Goal: Information Seeking & Learning: Learn about a topic

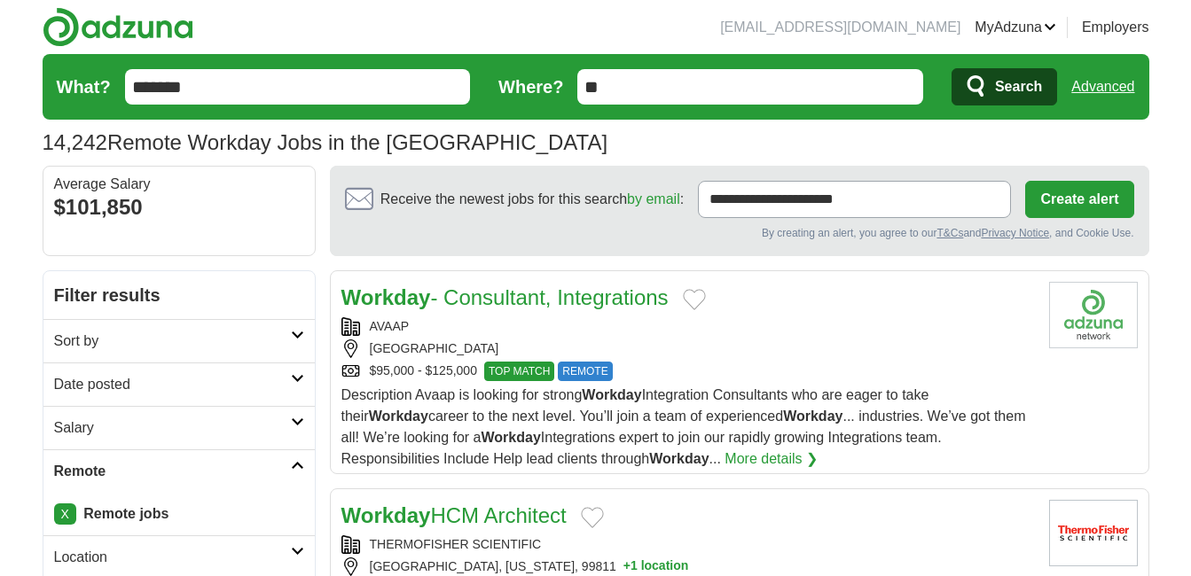
click at [992, 83] on button "Search" at bounding box center [1003, 86] width 105 height 37
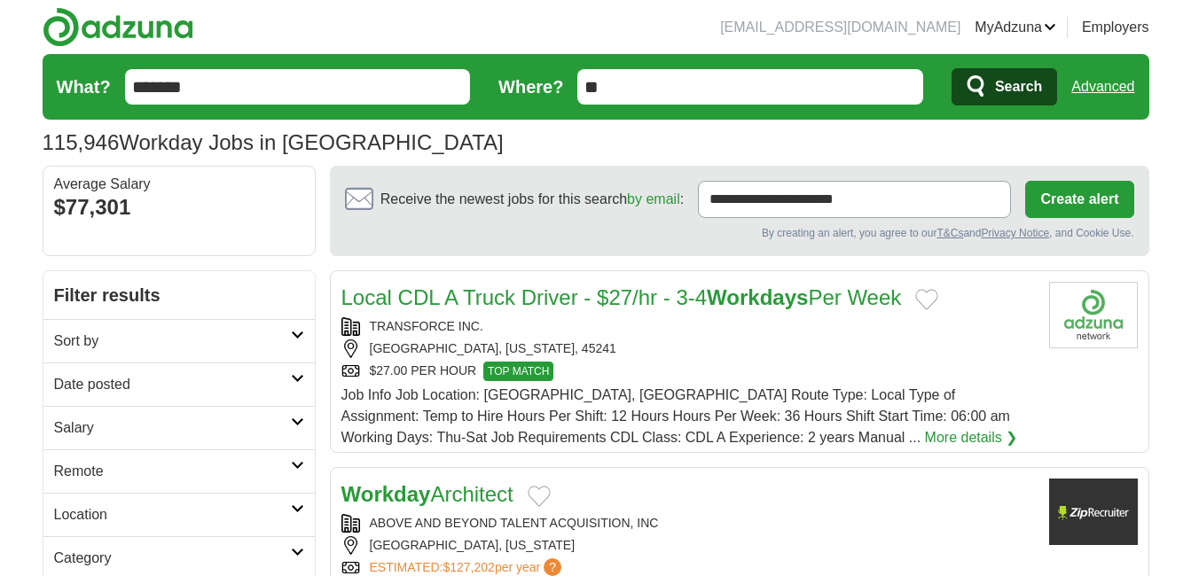
click at [99, 476] on h2 "Remote" at bounding box center [172, 471] width 237 height 21
click at [108, 518] on link "Remote jobs" at bounding box center [94, 513] width 80 height 15
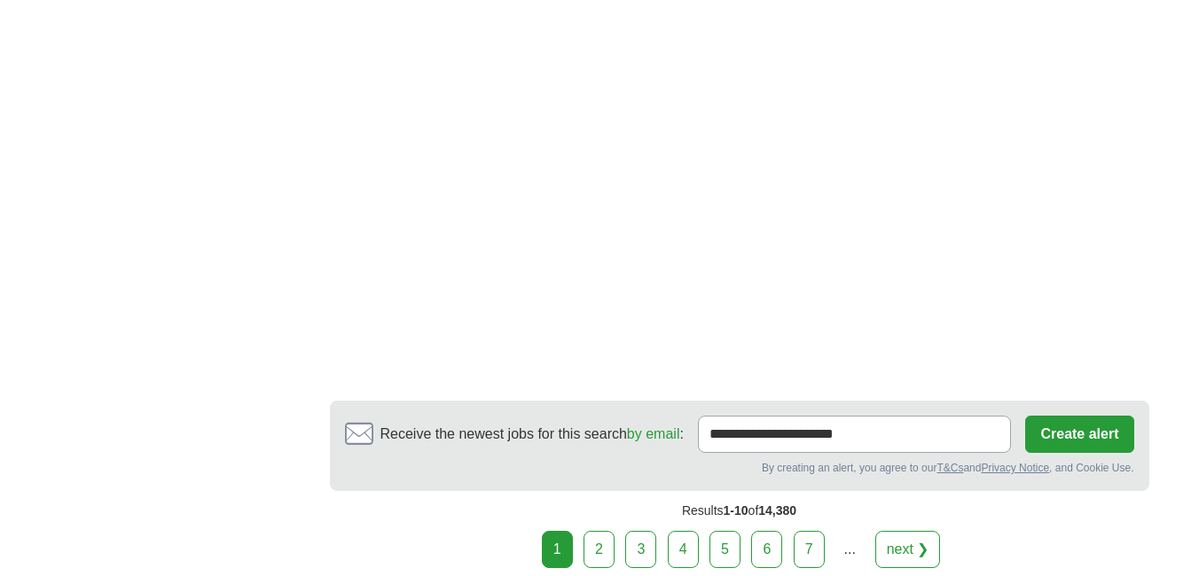
scroll to position [3283, 0]
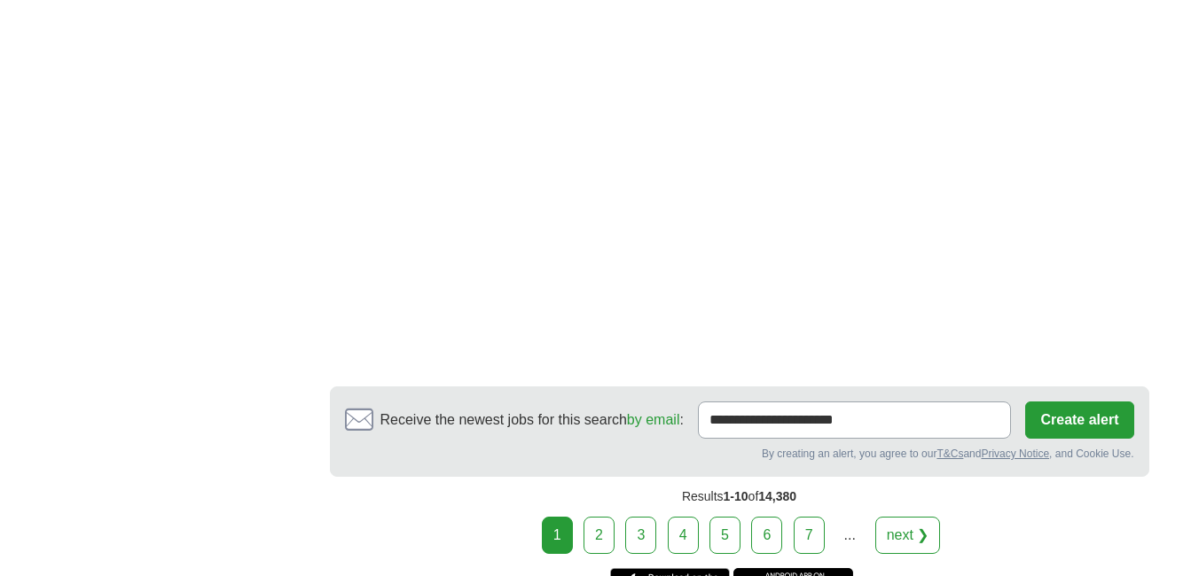
click at [902, 531] on link "next ❯" at bounding box center [908, 535] width 66 height 37
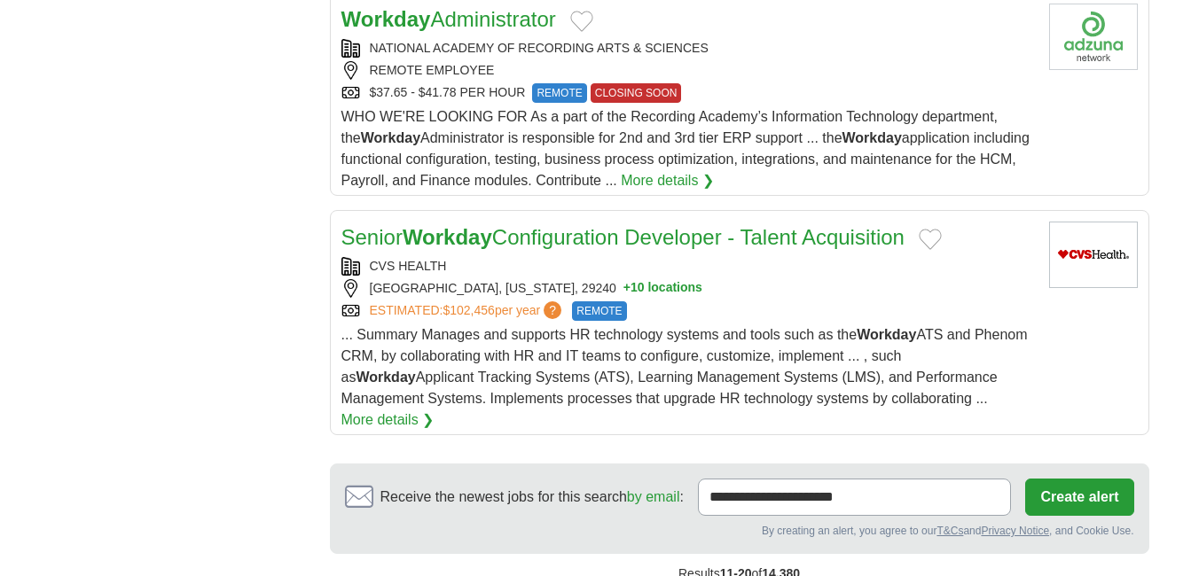
scroll to position [2230, 0]
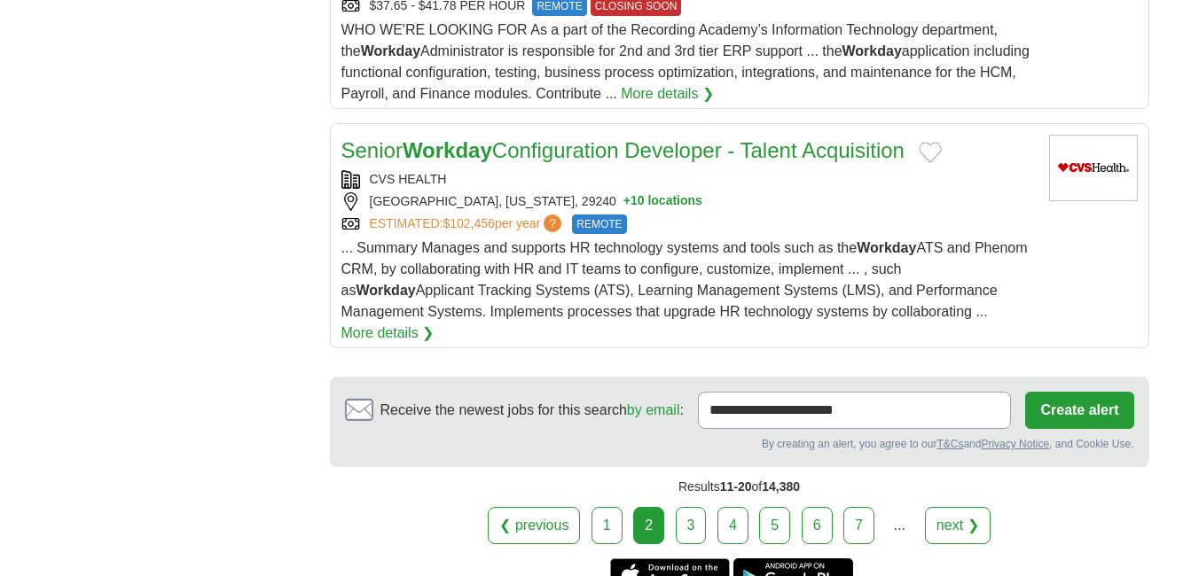
click at [956, 507] on link "next ❯" at bounding box center [958, 525] width 66 height 37
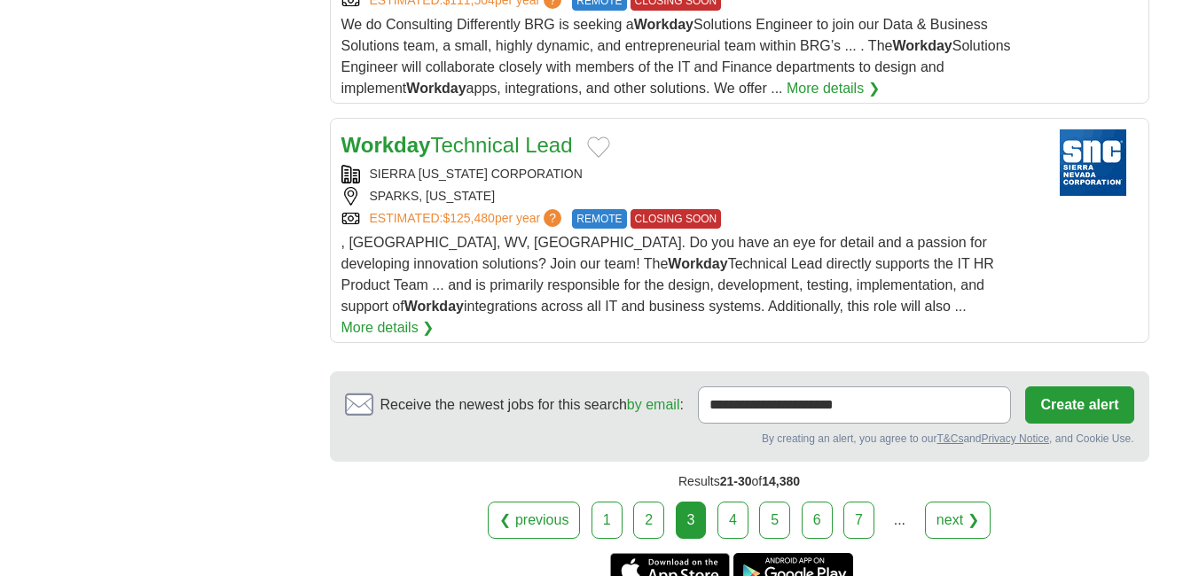
scroll to position [2347, 0]
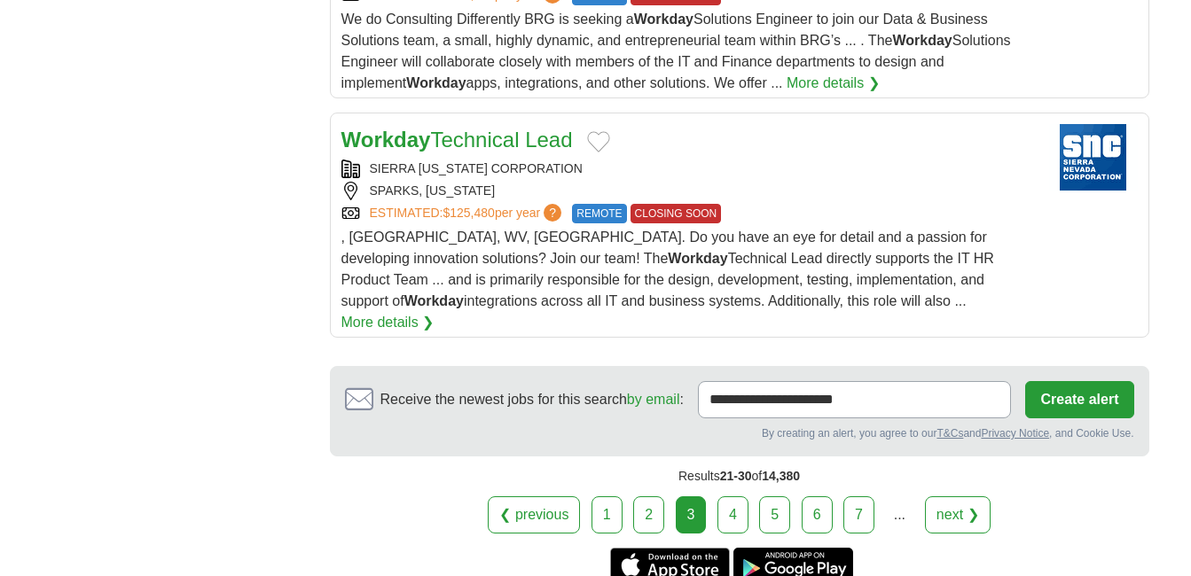
click at [967, 496] on link "next ❯" at bounding box center [958, 514] width 66 height 37
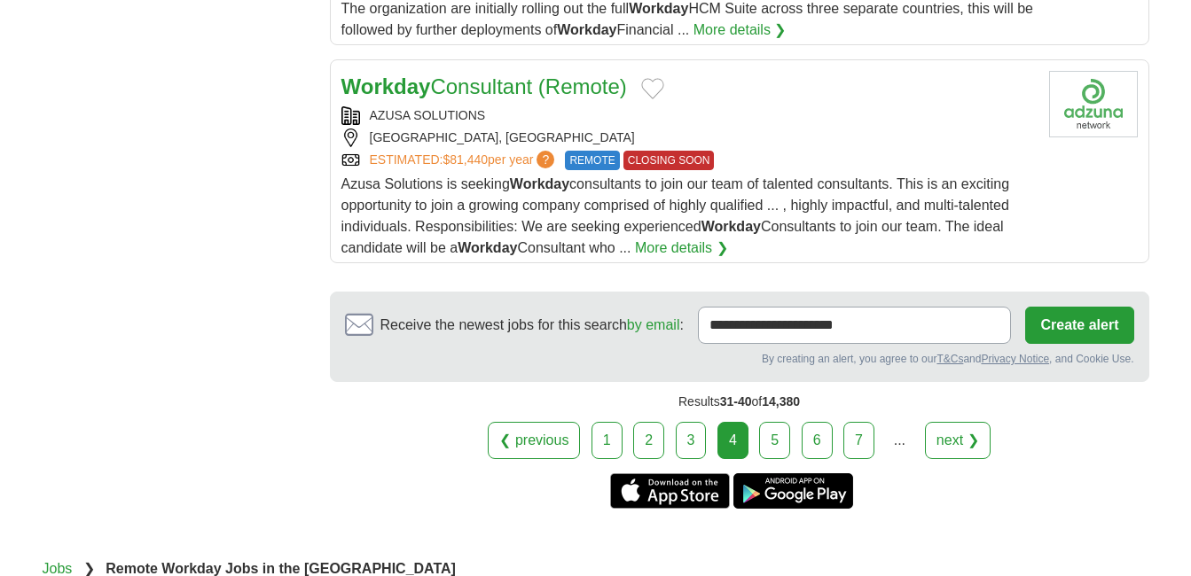
scroll to position [2341, 0]
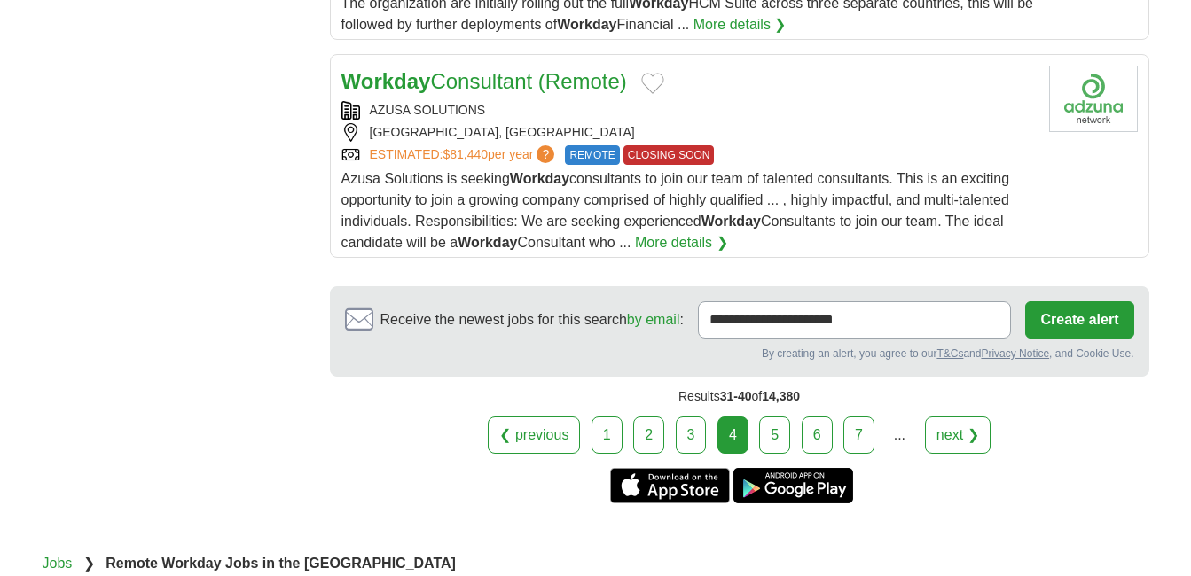
click at [956, 443] on link "next ❯" at bounding box center [958, 435] width 66 height 37
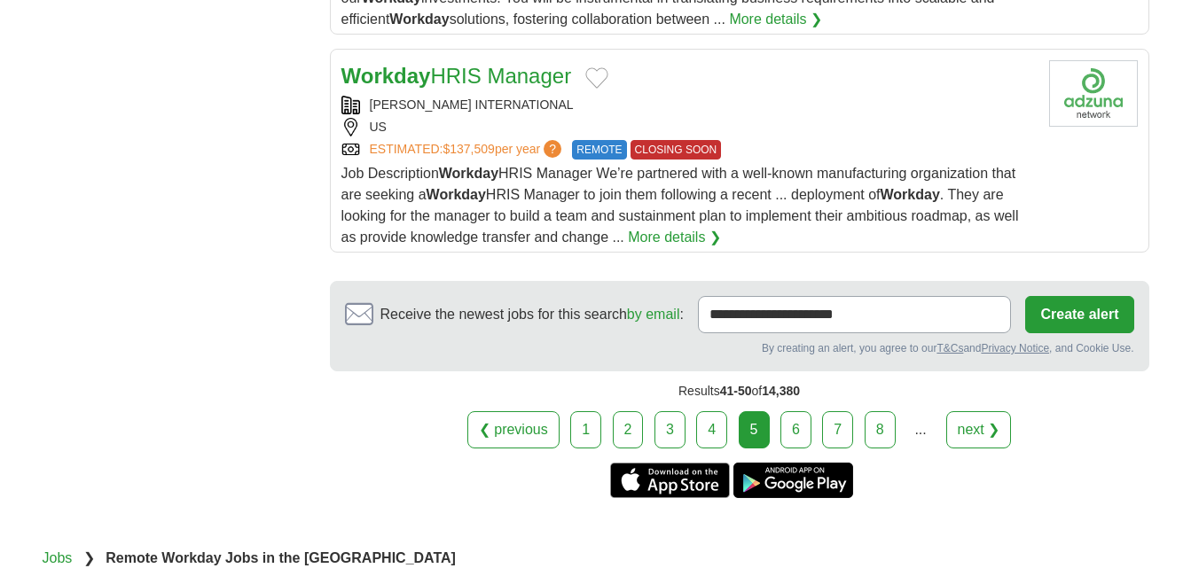
scroll to position [2363, 0]
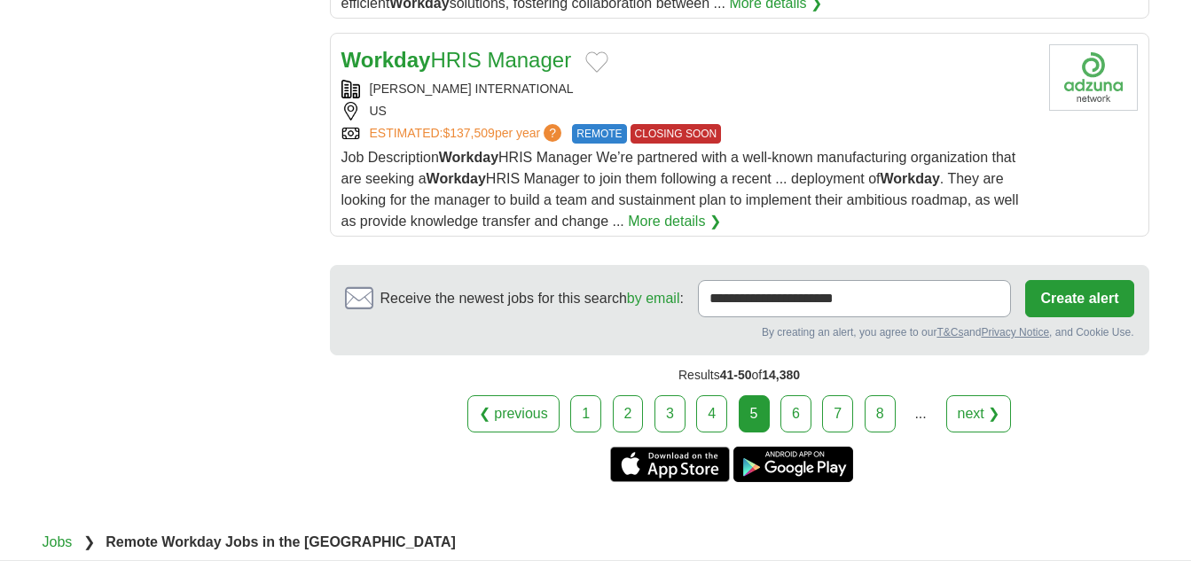
click at [971, 410] on link "next ❯" at bounding box center [979, 413] width 66 height 37
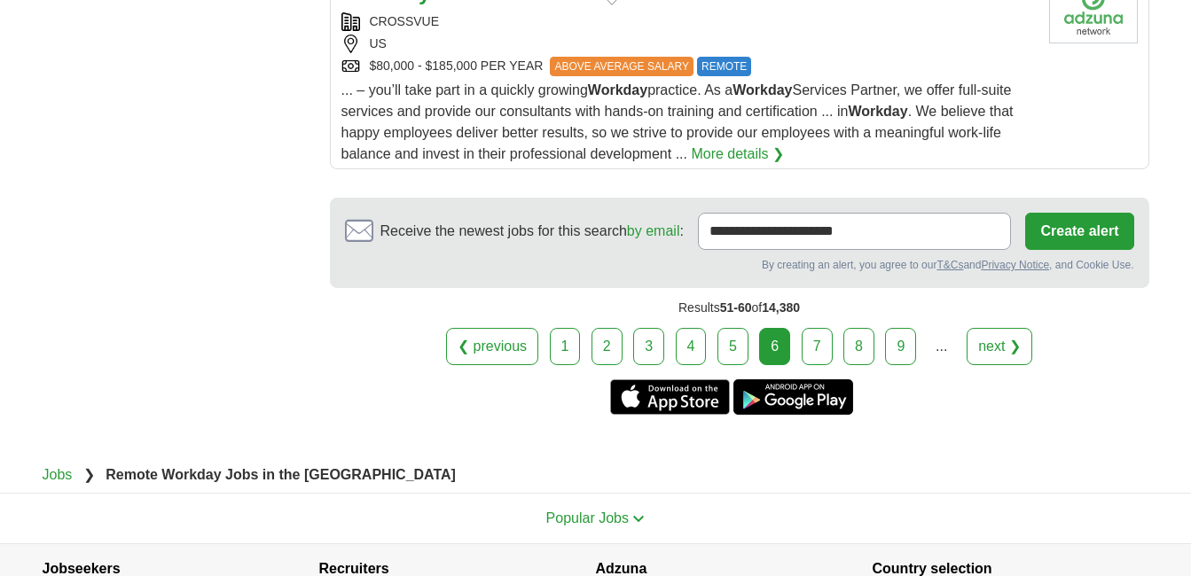
scroll to position [2457, 0]
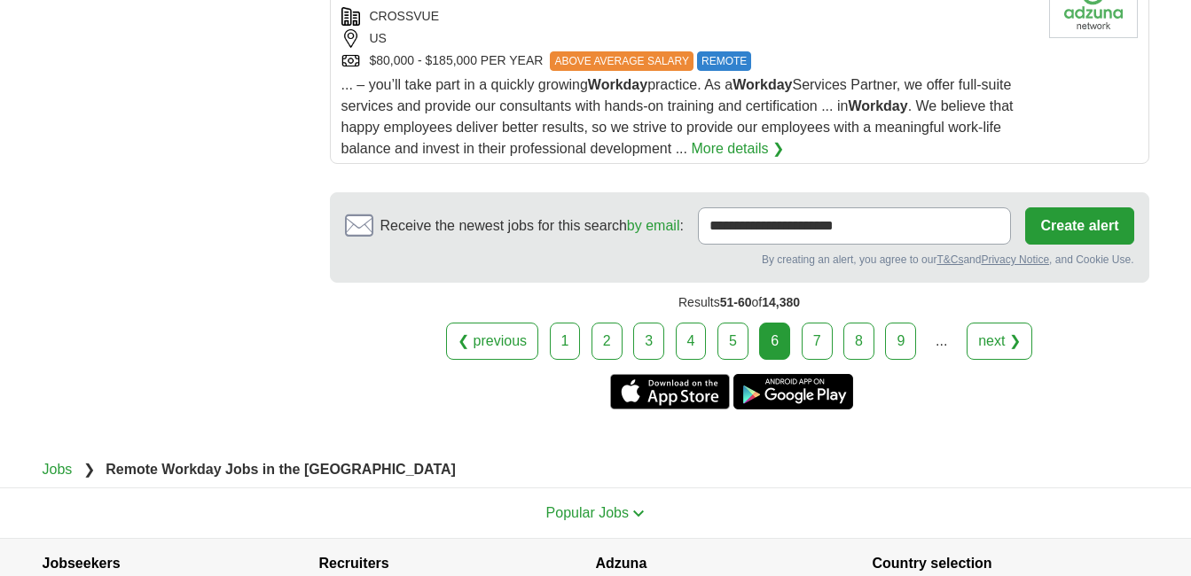
click at [991, 332] on link "next ❯" at bounding box center [999, 341] width 66 height 37
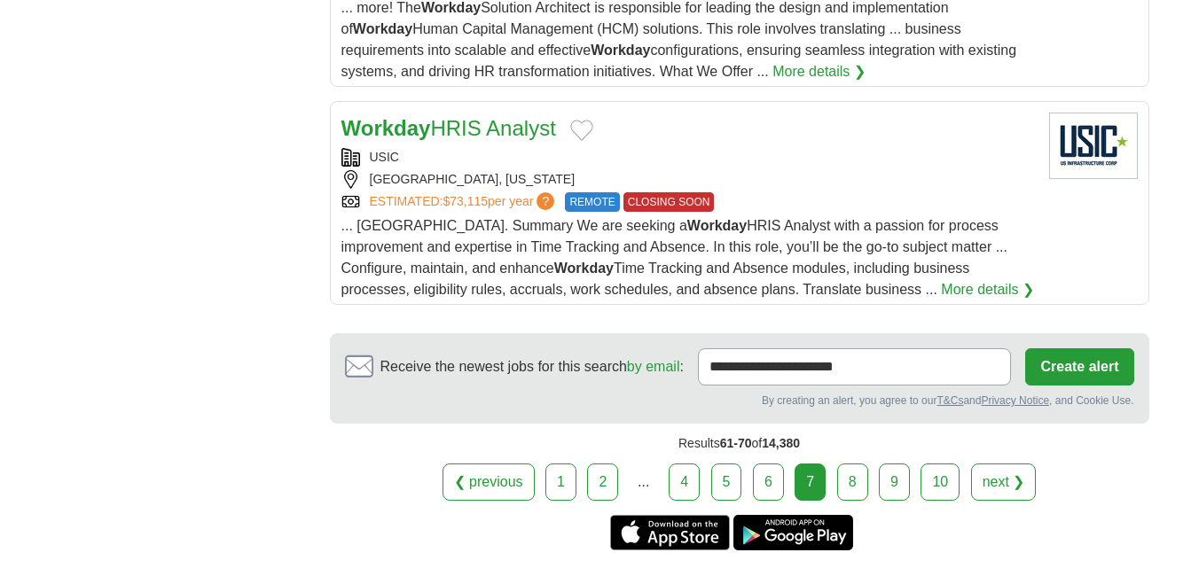
scroll to position [2332, 0]
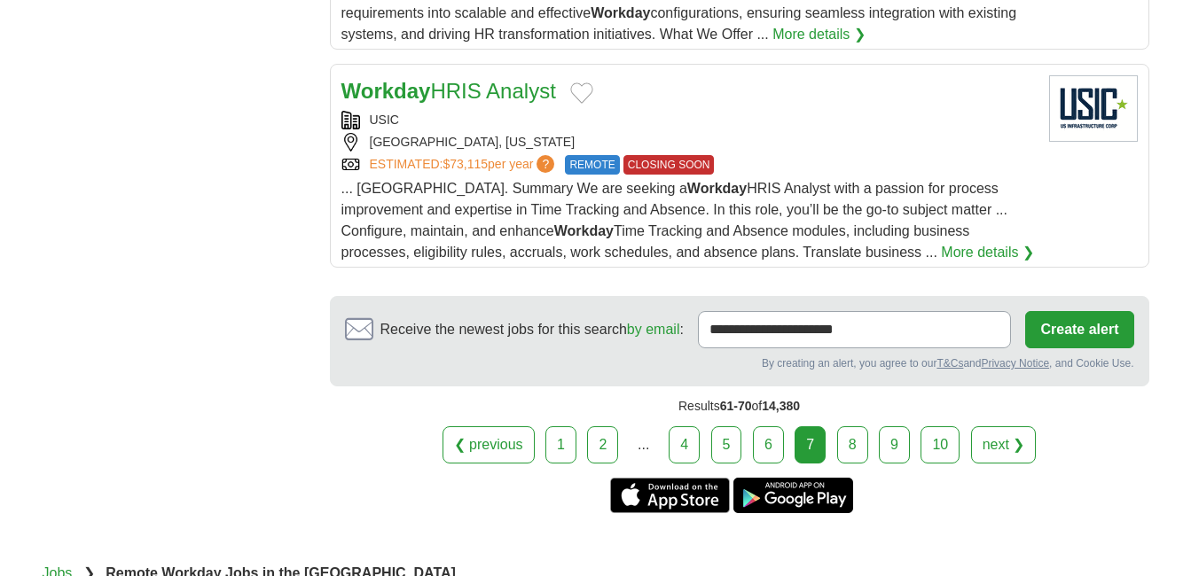
click at [1003, 446] on link "next ❯" at bounding box center [1004, 444] width 66 height 37
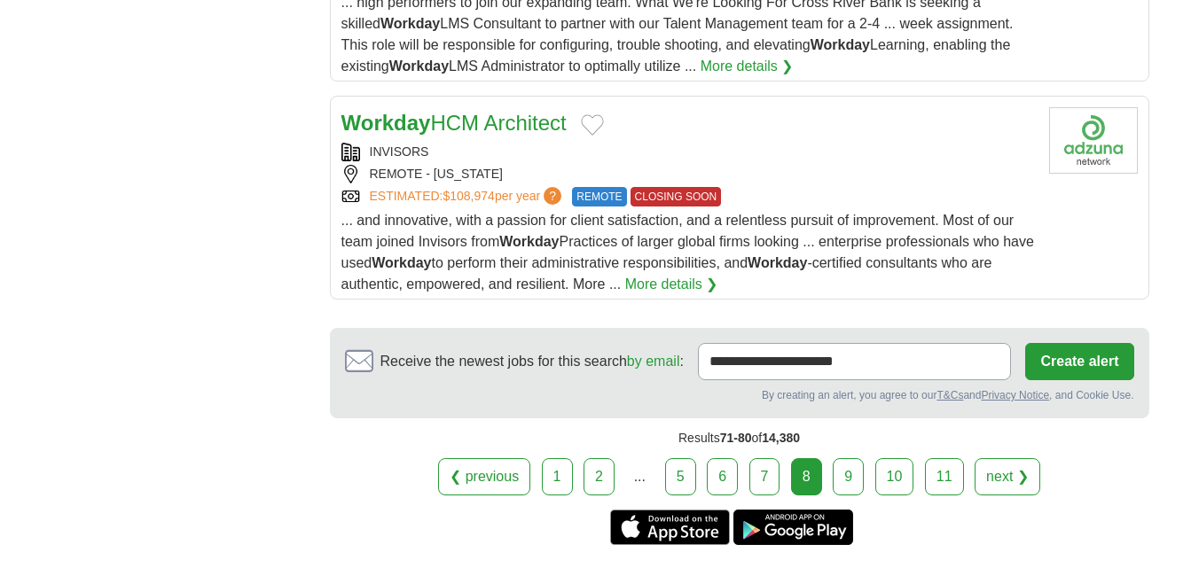
scroll to position [2305, 0]
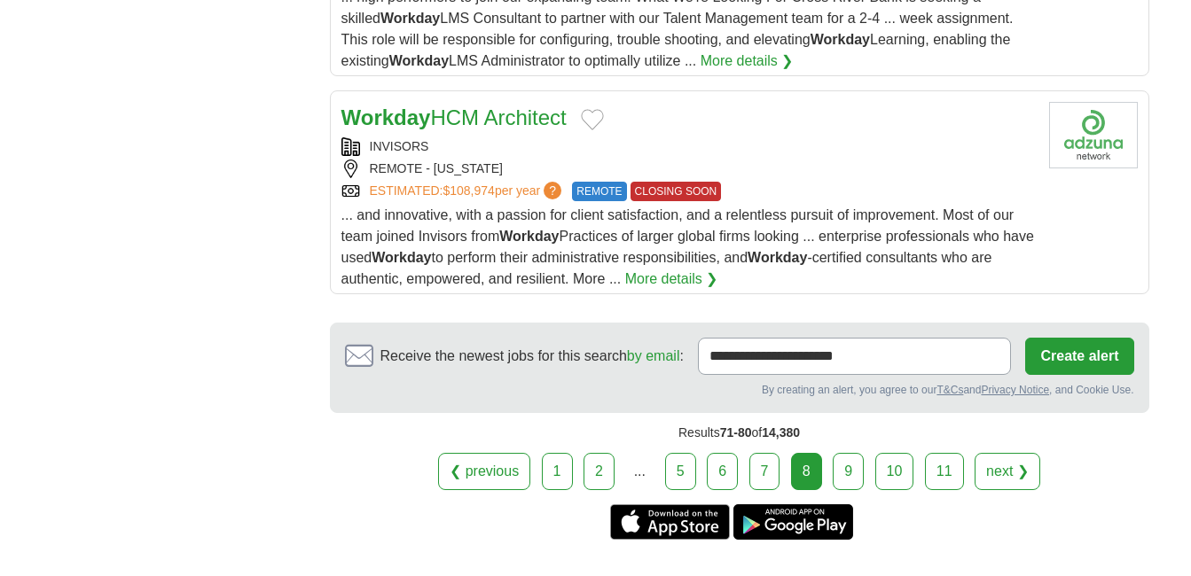
click at [1010, 468] on link "next ❯" at bounding box center [1007, 471] width 66 height 37
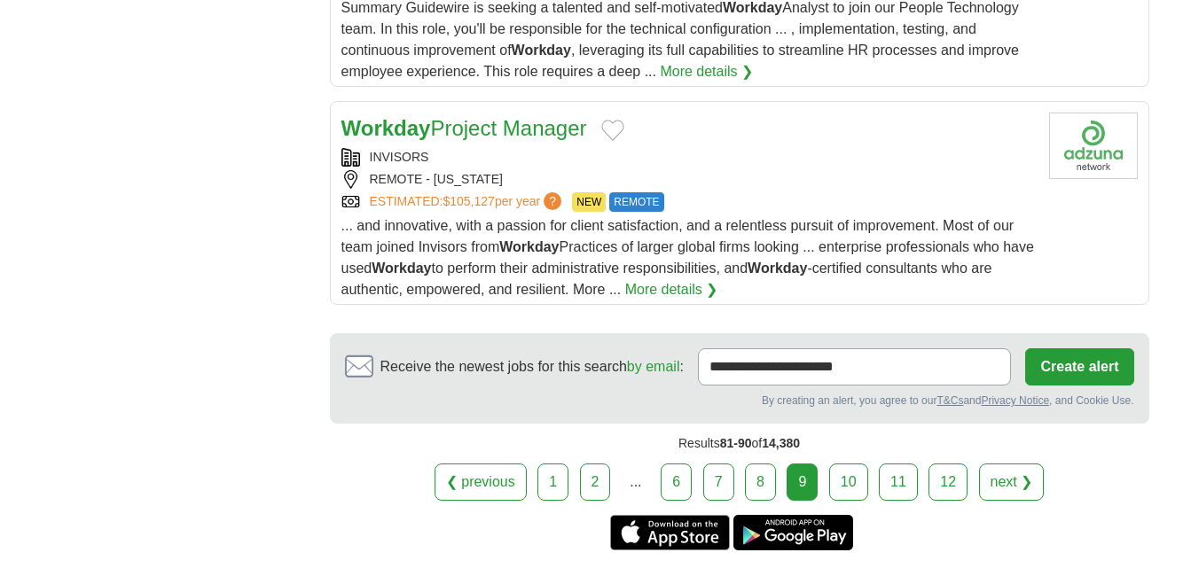
scroll to position [2326, 0]
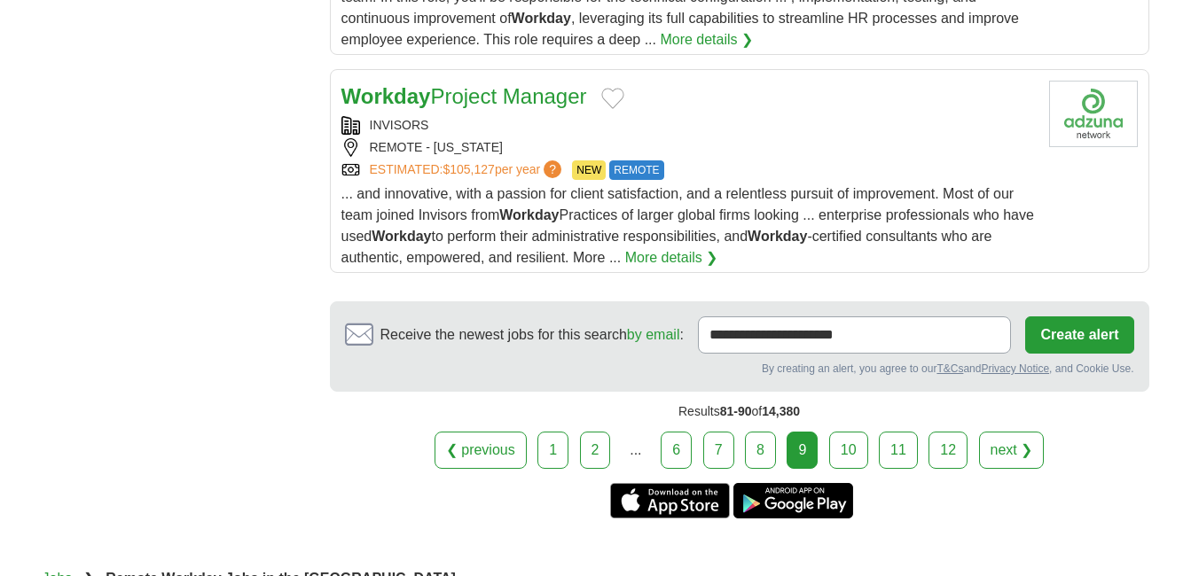
click at [1022, 452] on link "next ❯" at bounding box center [1012, 450] width 66 height 37
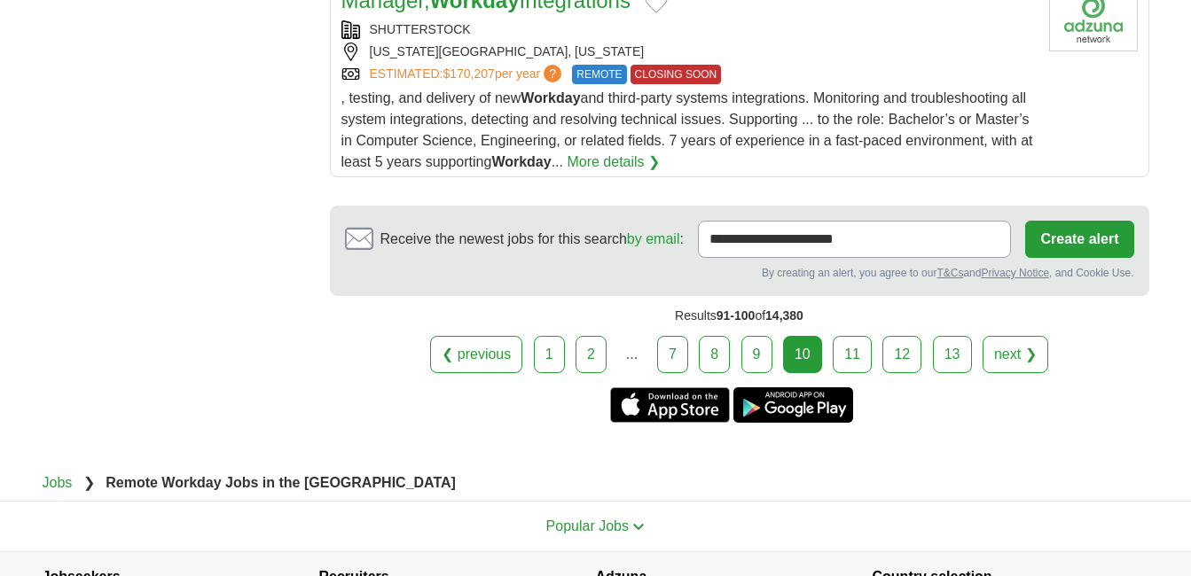
scroll to position [2446, 0]
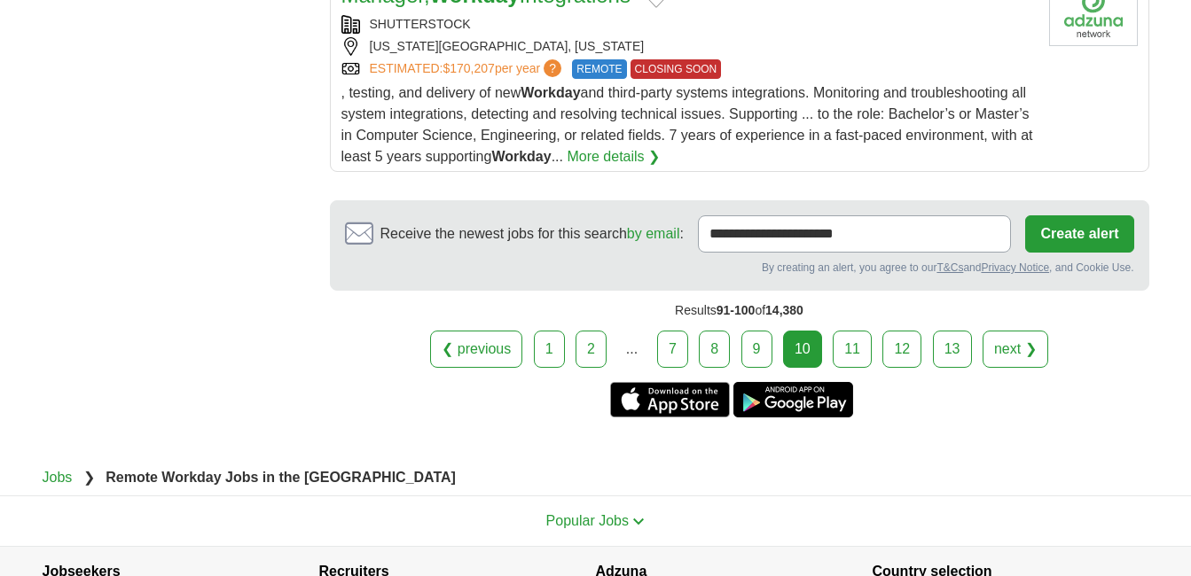
click at [552, 331] on link "1" at bounding box center [549, 349] width 31 height 37
